Goal: Task Accomplishment & Management: Understand process/instructions

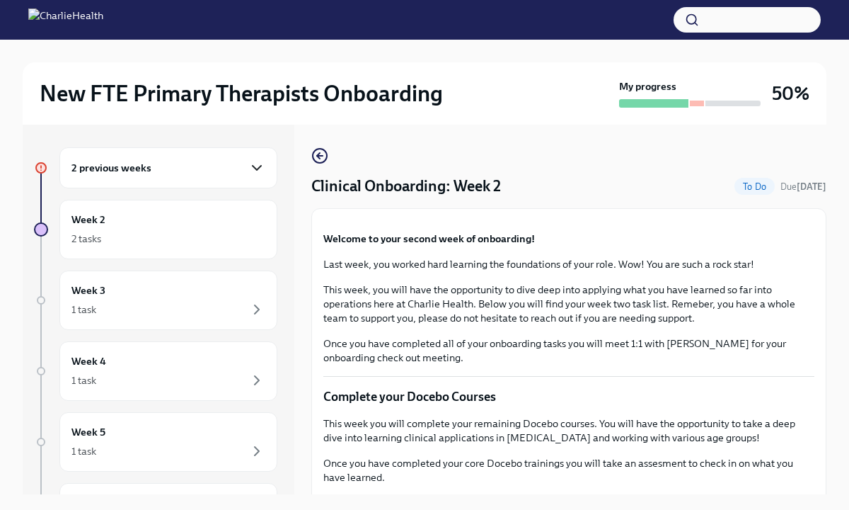
click at [253, 168] on icon "button" at bounding box center [256, 167] width 17 height 17
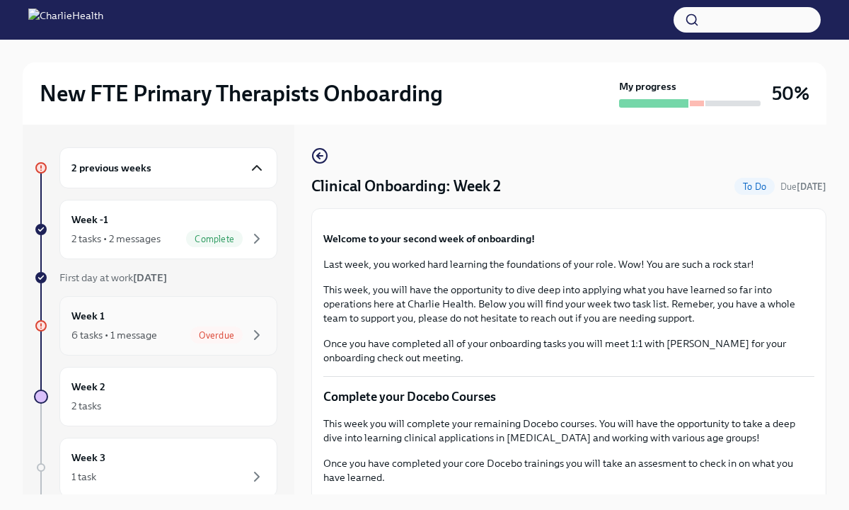
click at [186, 321] on div "Week 1 6 tasks • 1 message Overdue" at bounding box center [168, 325] width 194 height 35
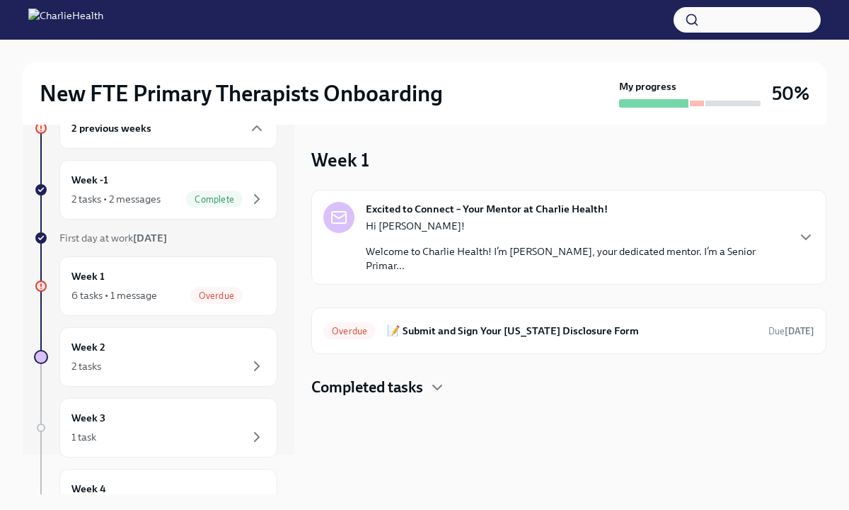
scroll to position [47, 0]
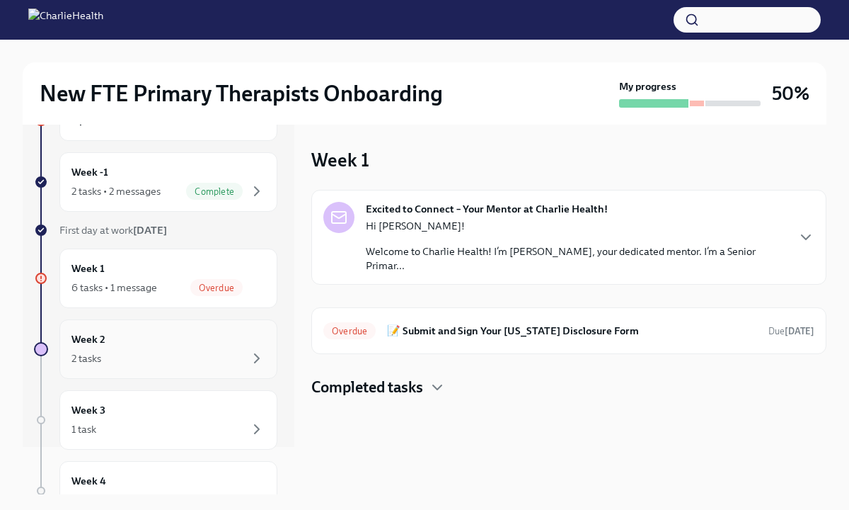
click at [172, 336] on div "Week 2 2 tasks" at bounding box center [168, 348] width 194 height 35
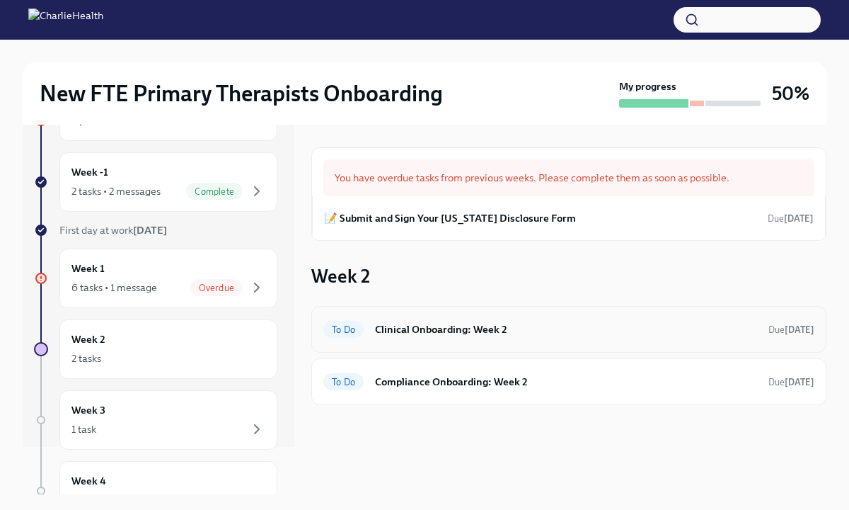
click at [410, 323] on h6 "Clinical Onboarding: Week 2" at bounding box center [566, 329] width 382 height 16
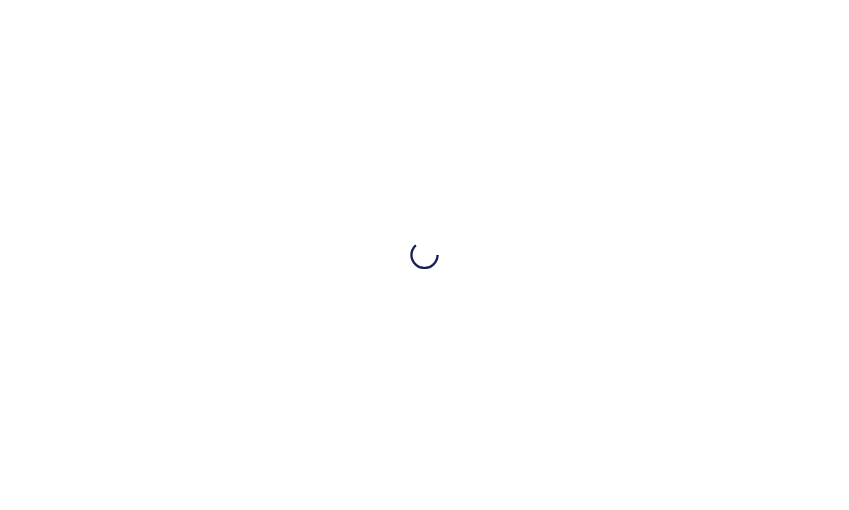
click at [430, 146] on div at bounding box center [424, 255] width 849 height 510
click at [638, 168] on div at bounding box center [424, 255] width 849 height 510
